Goal: Navigation & Orientation: Find specific page/section

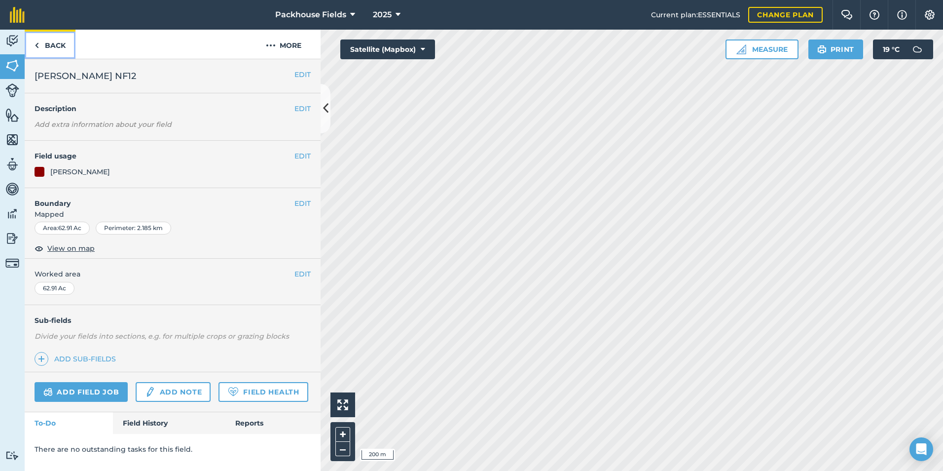
click at [52, 41] on link "Back" at bounding box center [50, 44] width 51 height 29
